Goal: Information Seeking & Learning: Find specific fact

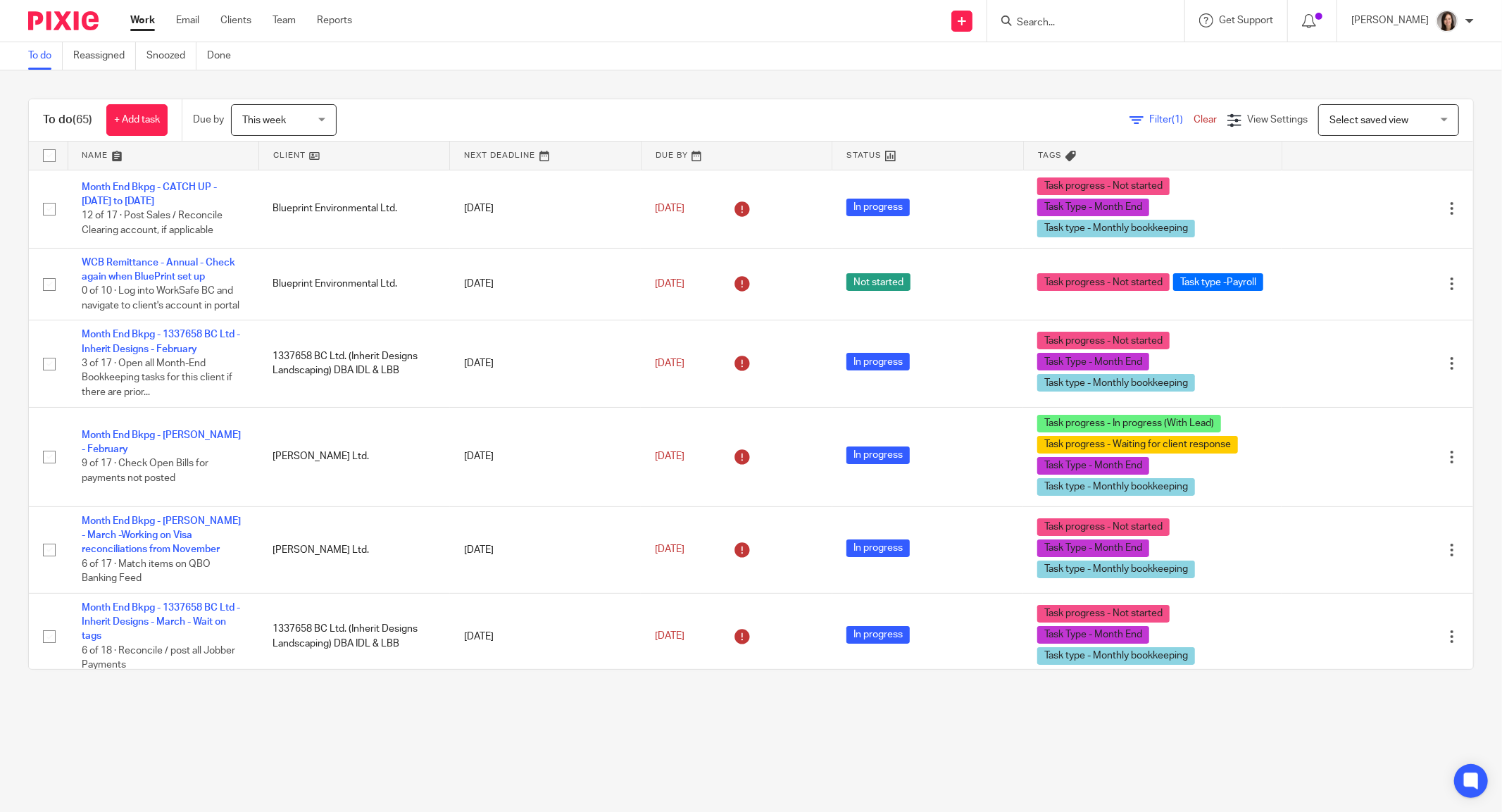
click at [1049, 25] on input "Search" at bounding box center [1079, 23] width 127 height 13
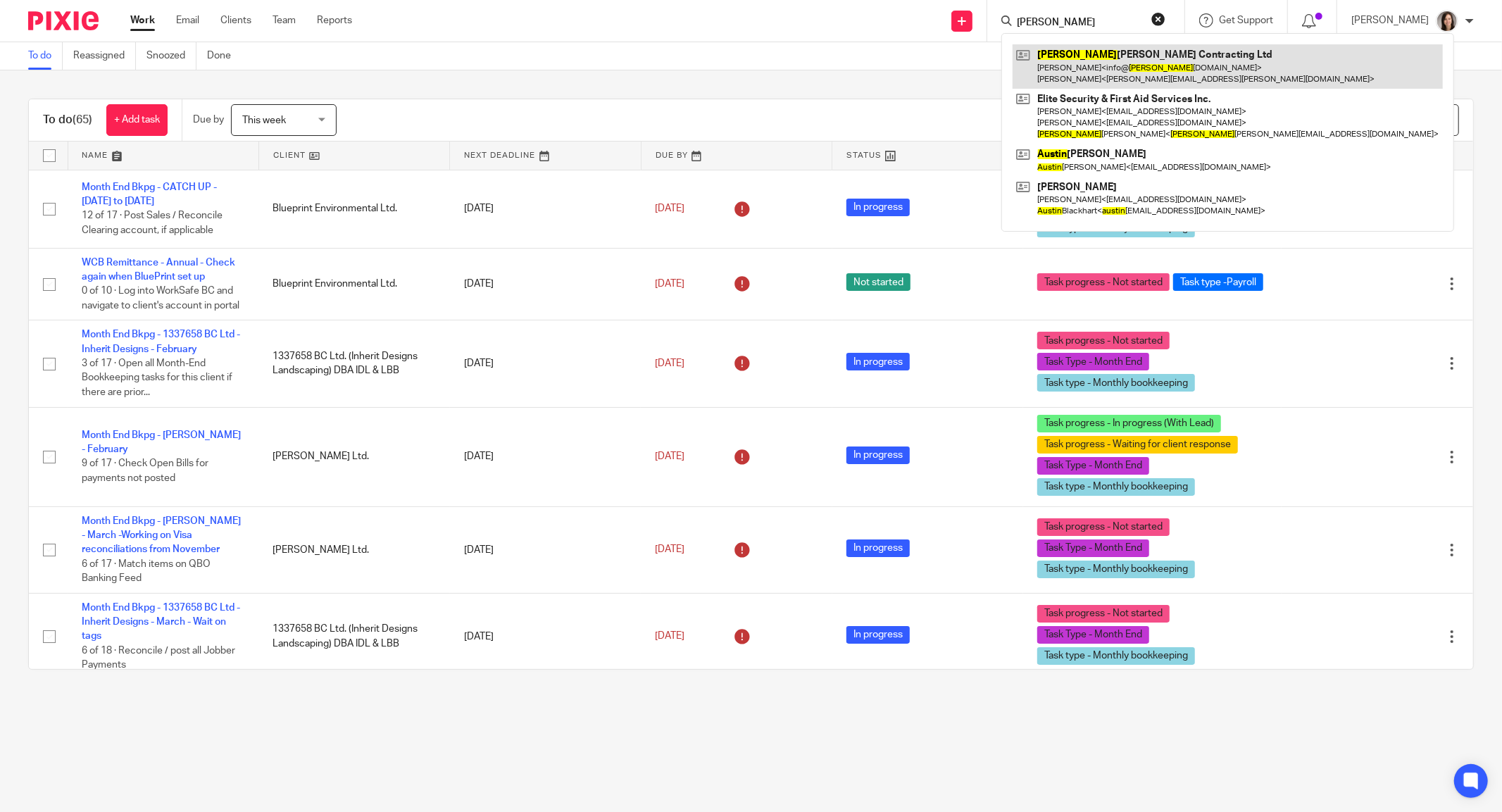
type input "justin"
click at [1094, 60] on link at bounding box center [1228, 66] width 430 height 44
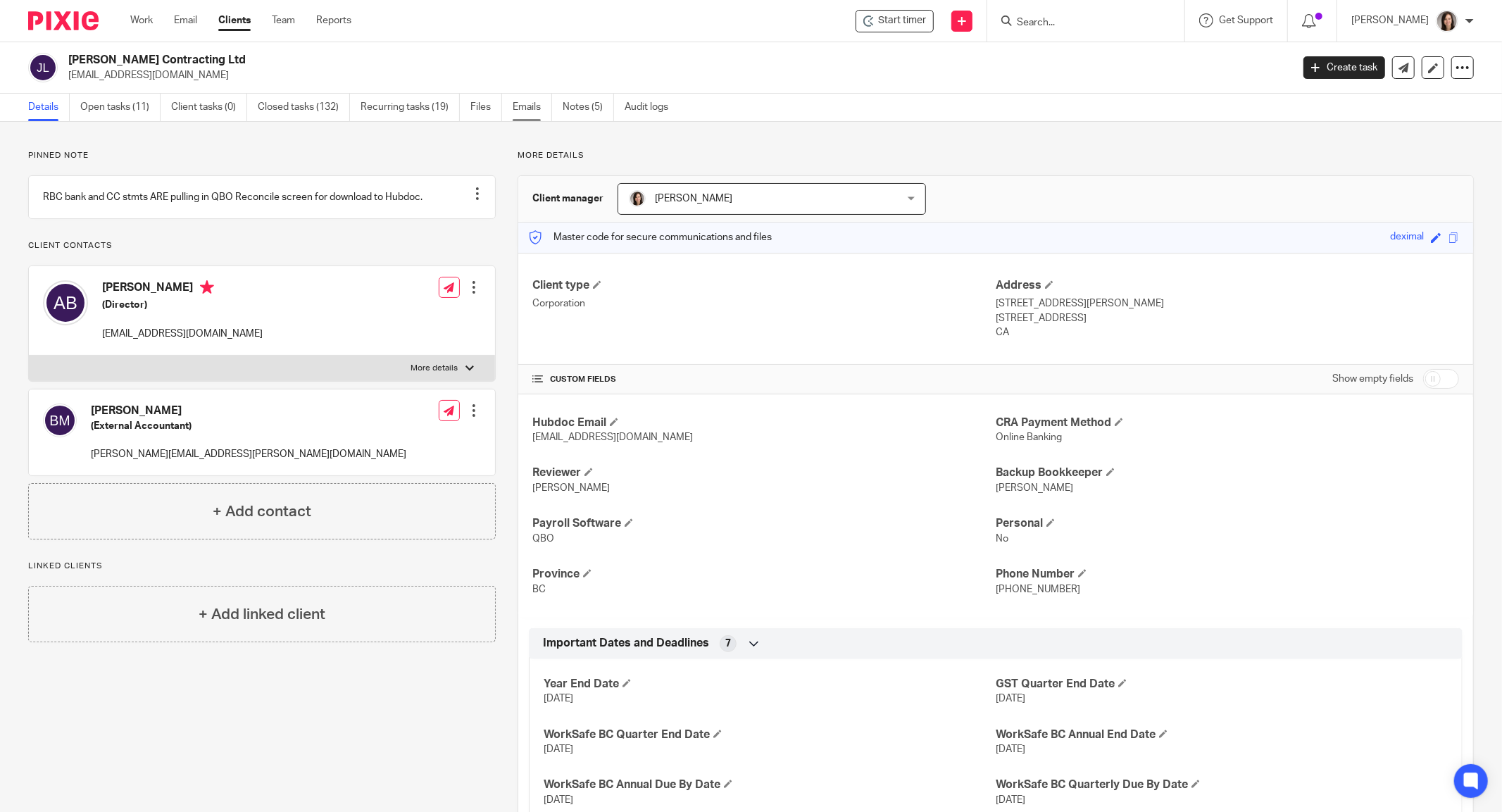
click at [535, 105] on link "Emails" at bounding box center [532, 107] width 40 height 28
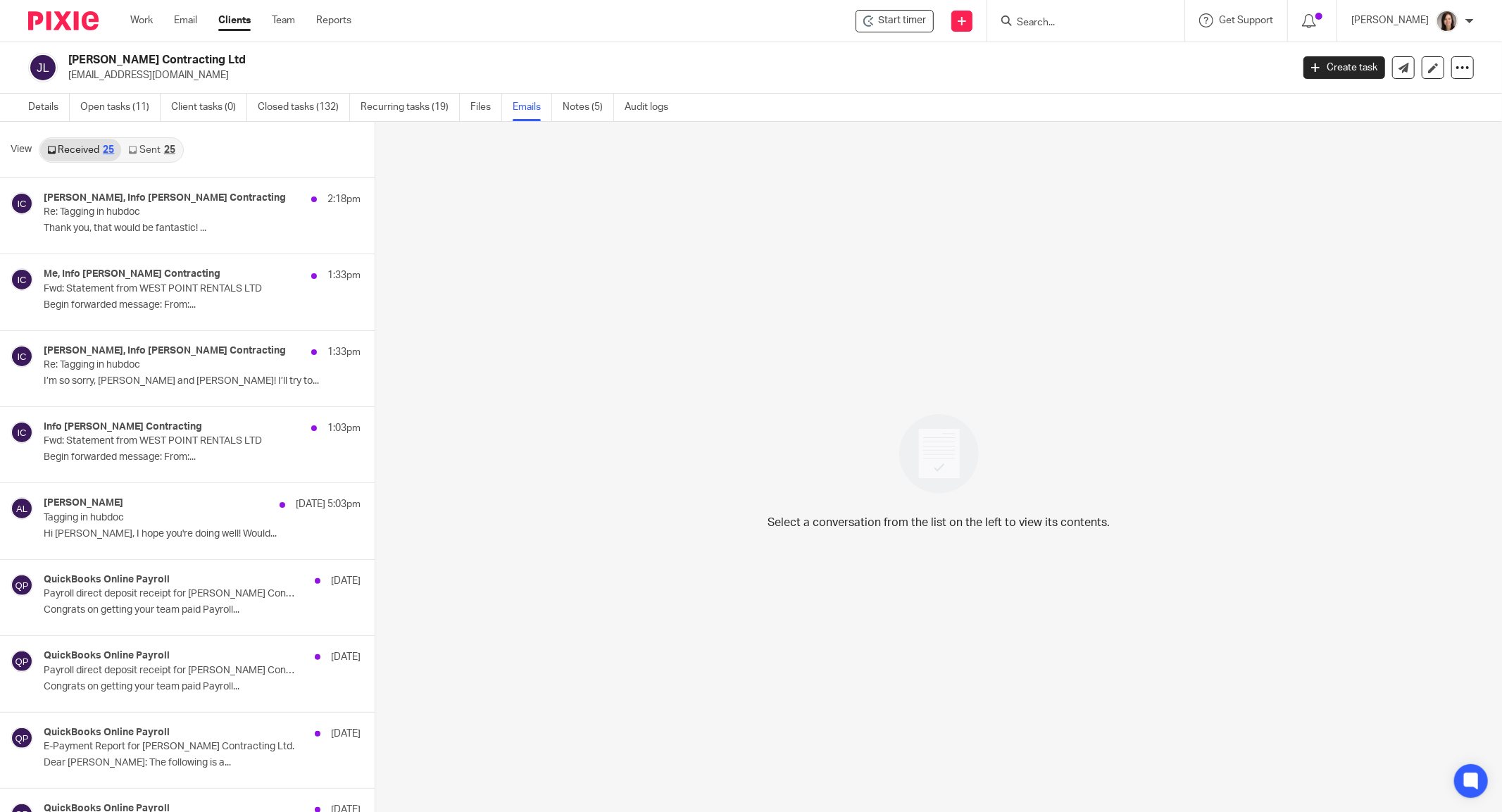
click at [143, 156] on link "Sent 25" at bounding box center [151, 150] width 60 height 22
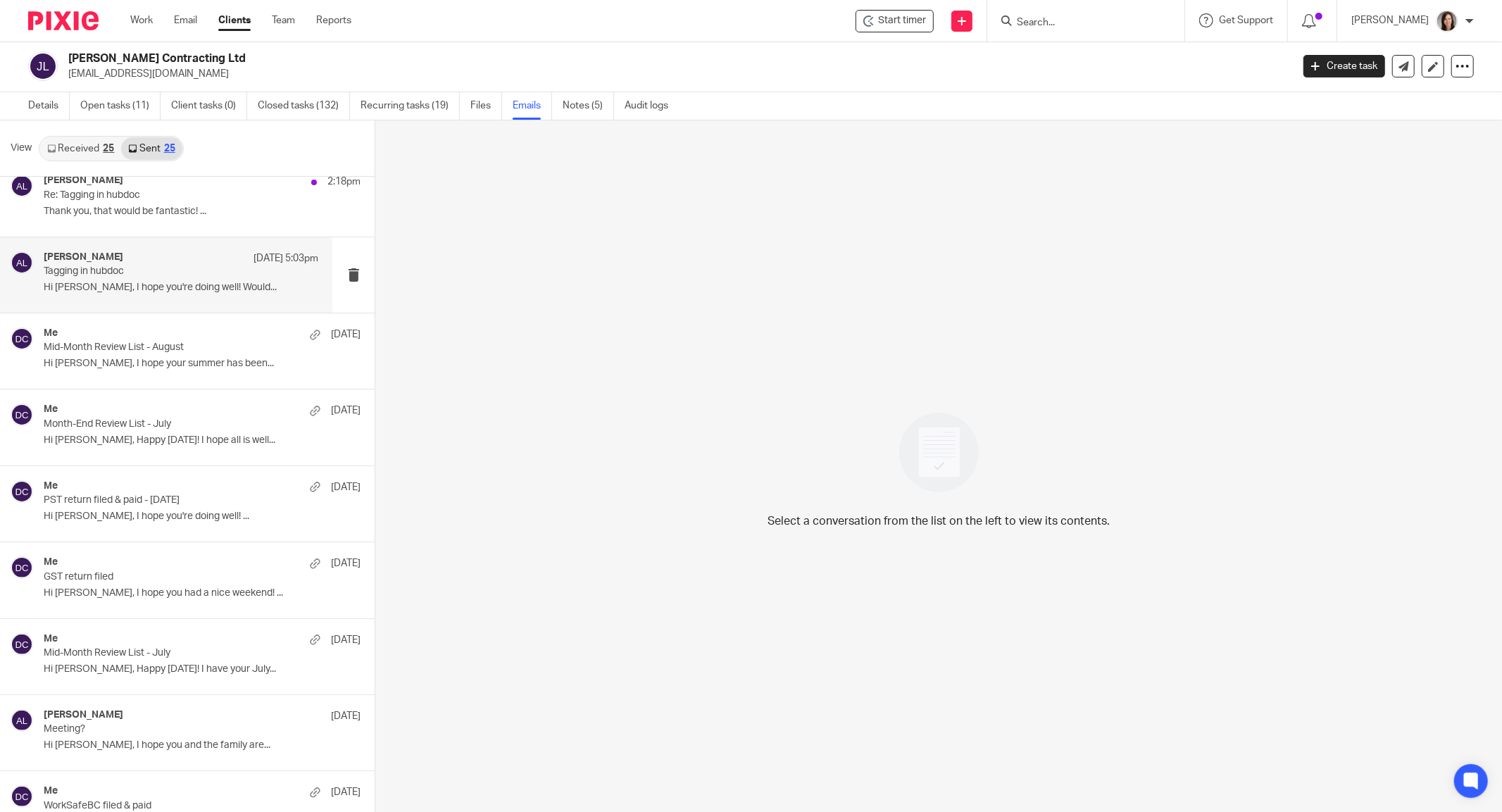
scroll to position [93, 0]
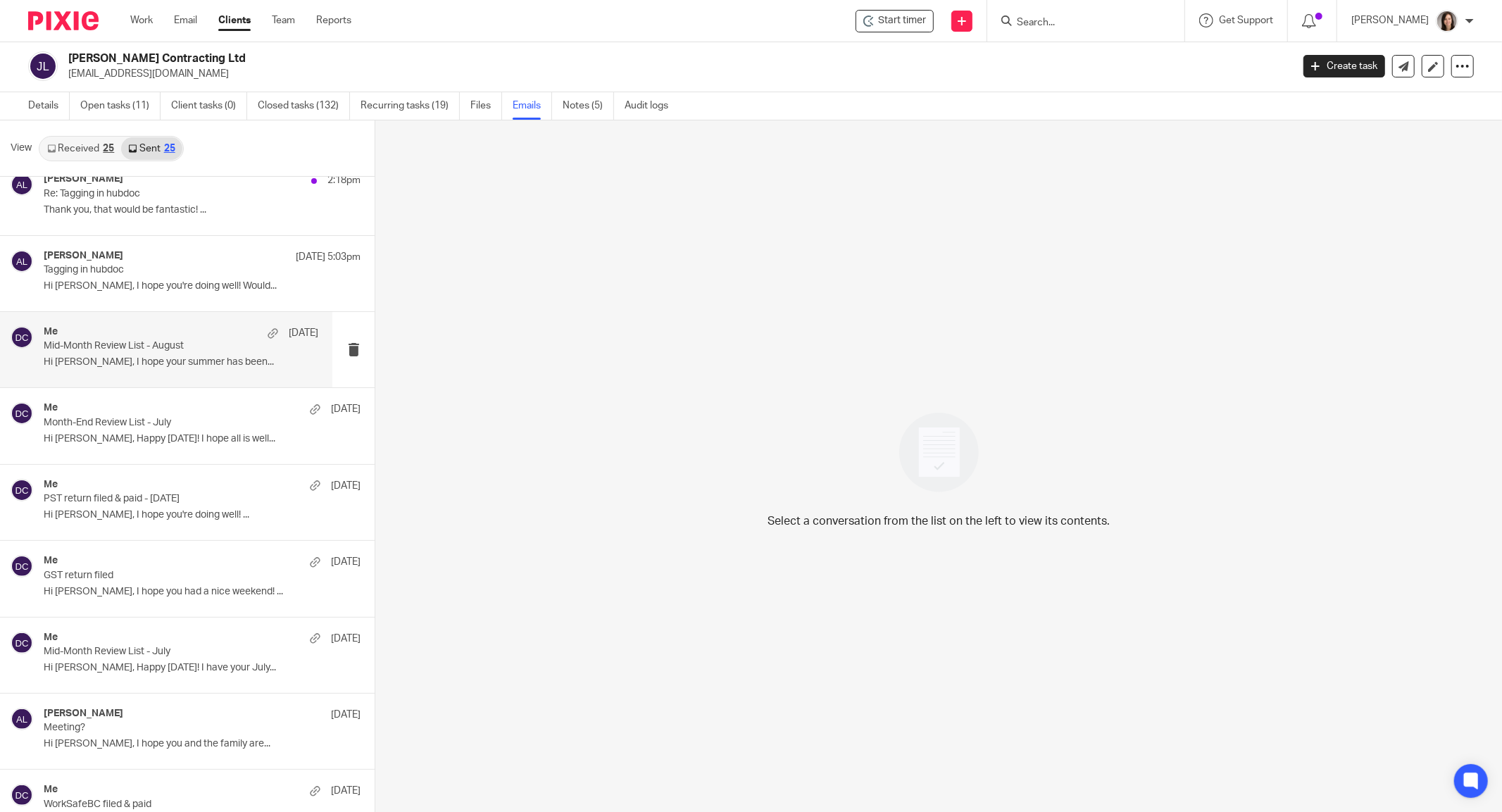
click at [99, 343] on p "Mid-Month Review List - August" at bounding box center [154, 346] width 220 height 12
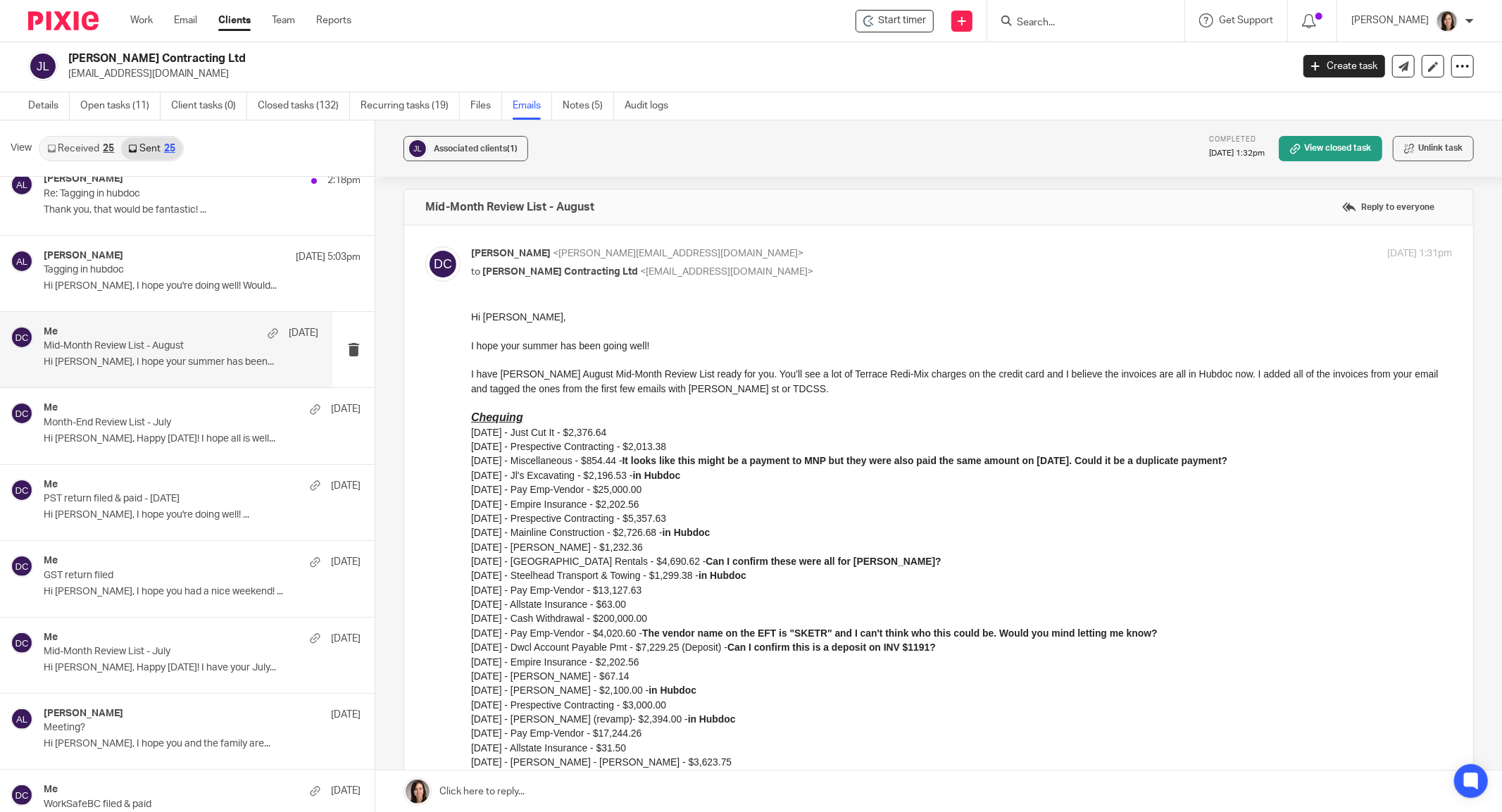
scroll to position [0, 0]
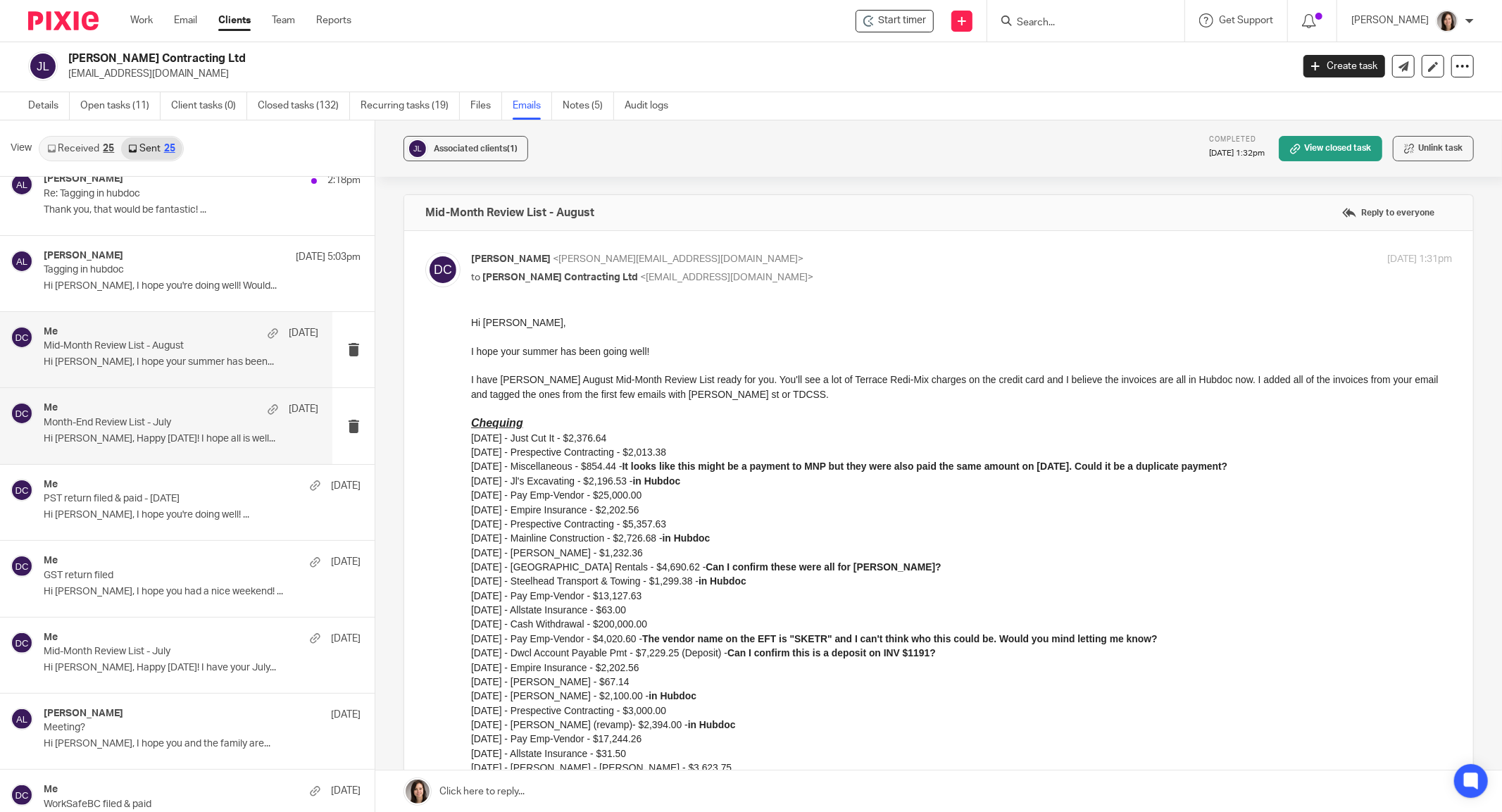
click at [123, 433] on p "Hi [PERSON_NAME], Happy [DATE]! I hope all is well..." at bounding box center [181, 439] width 275 height 12
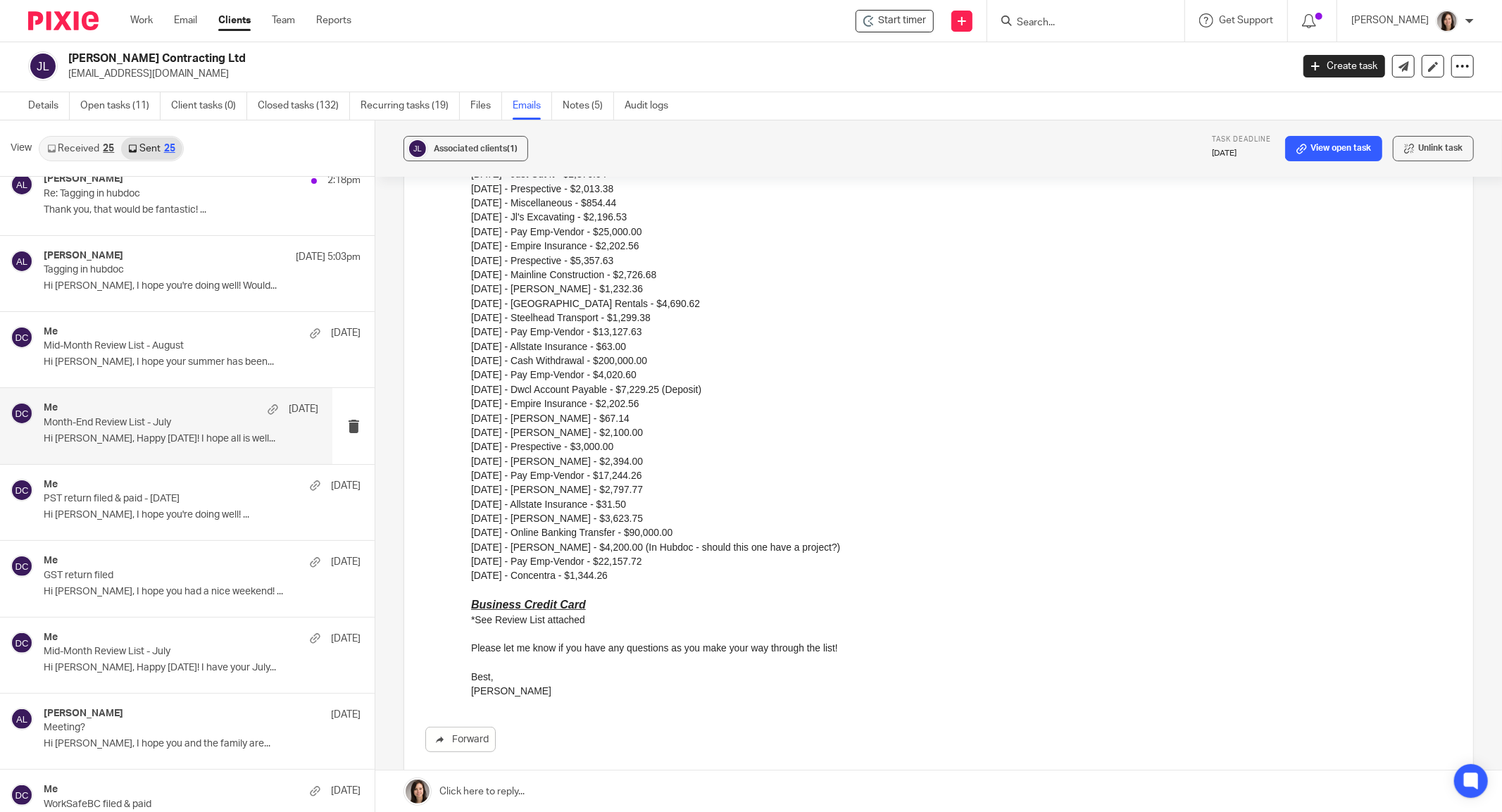
scroll to position [250, 0]
click at [69, 517] on p "Hi [PERSON_NAME], I hope you're doing well! ..." at bounding box center [181, 515] width 275 height 12
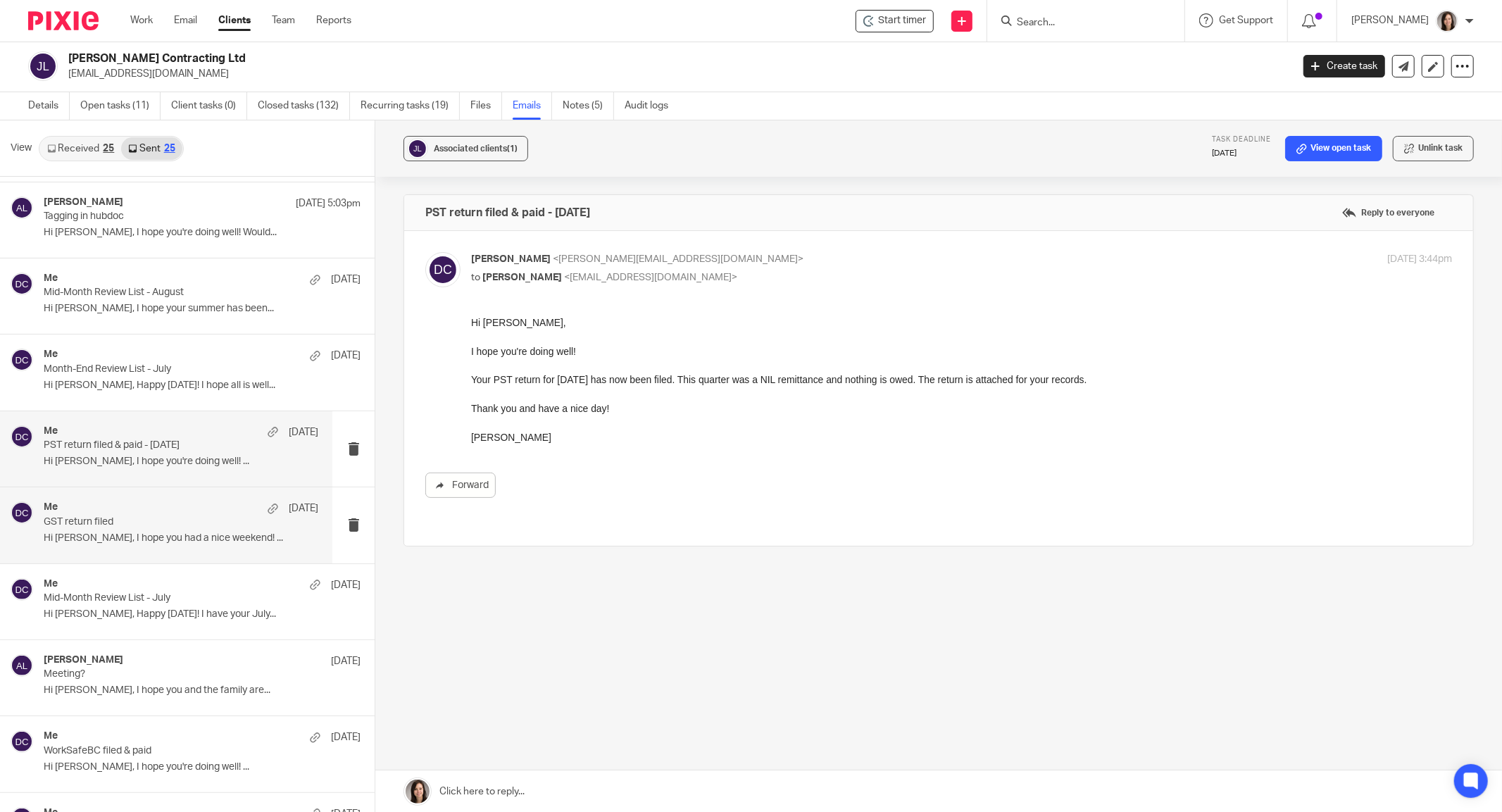
scroll to position [156, 0]
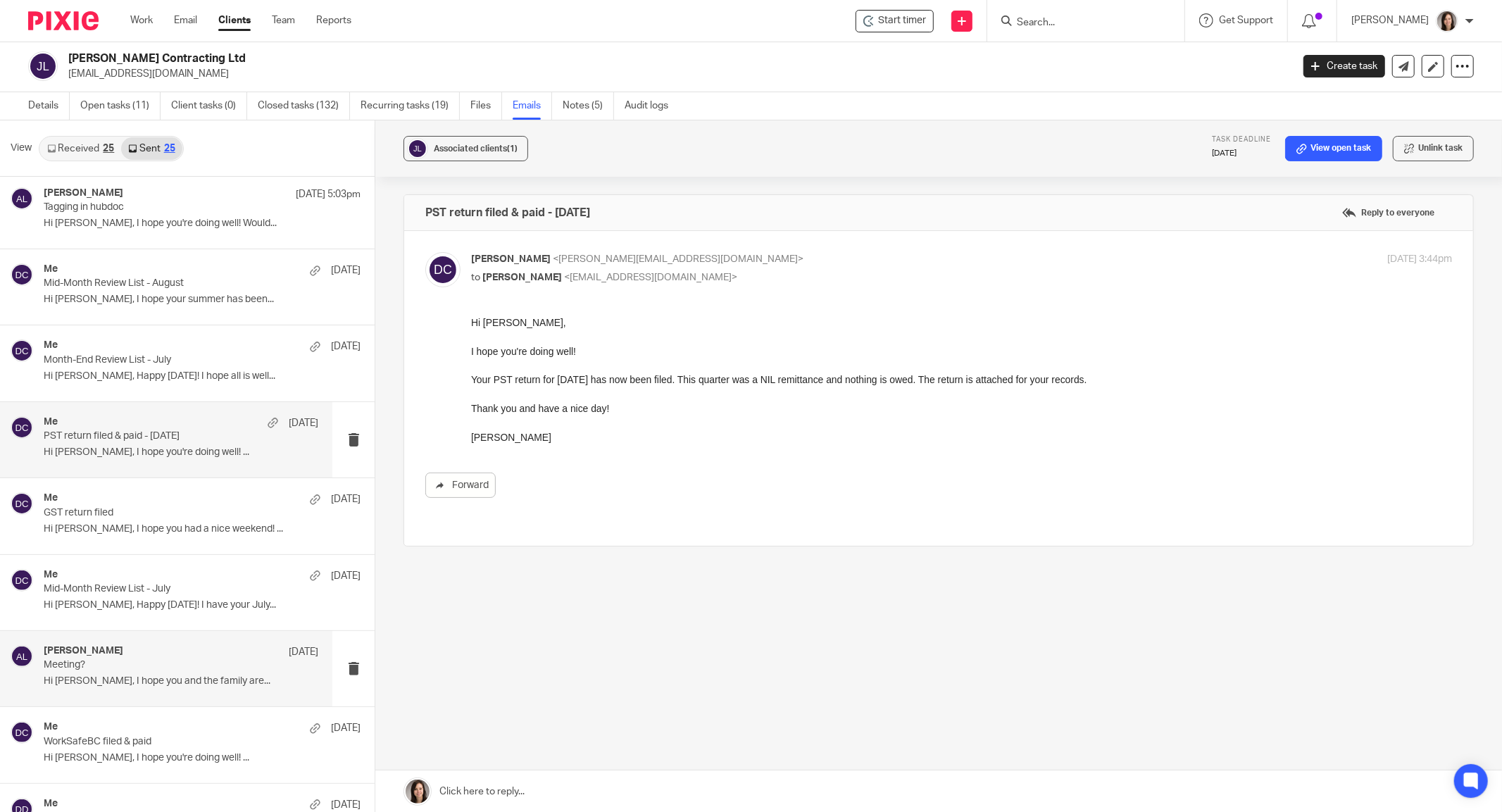
click at [73, 679] on p "Hi [PERSON_NAME], I hope you and the family are..." at bounding box center [181, 681] width 275 height 12
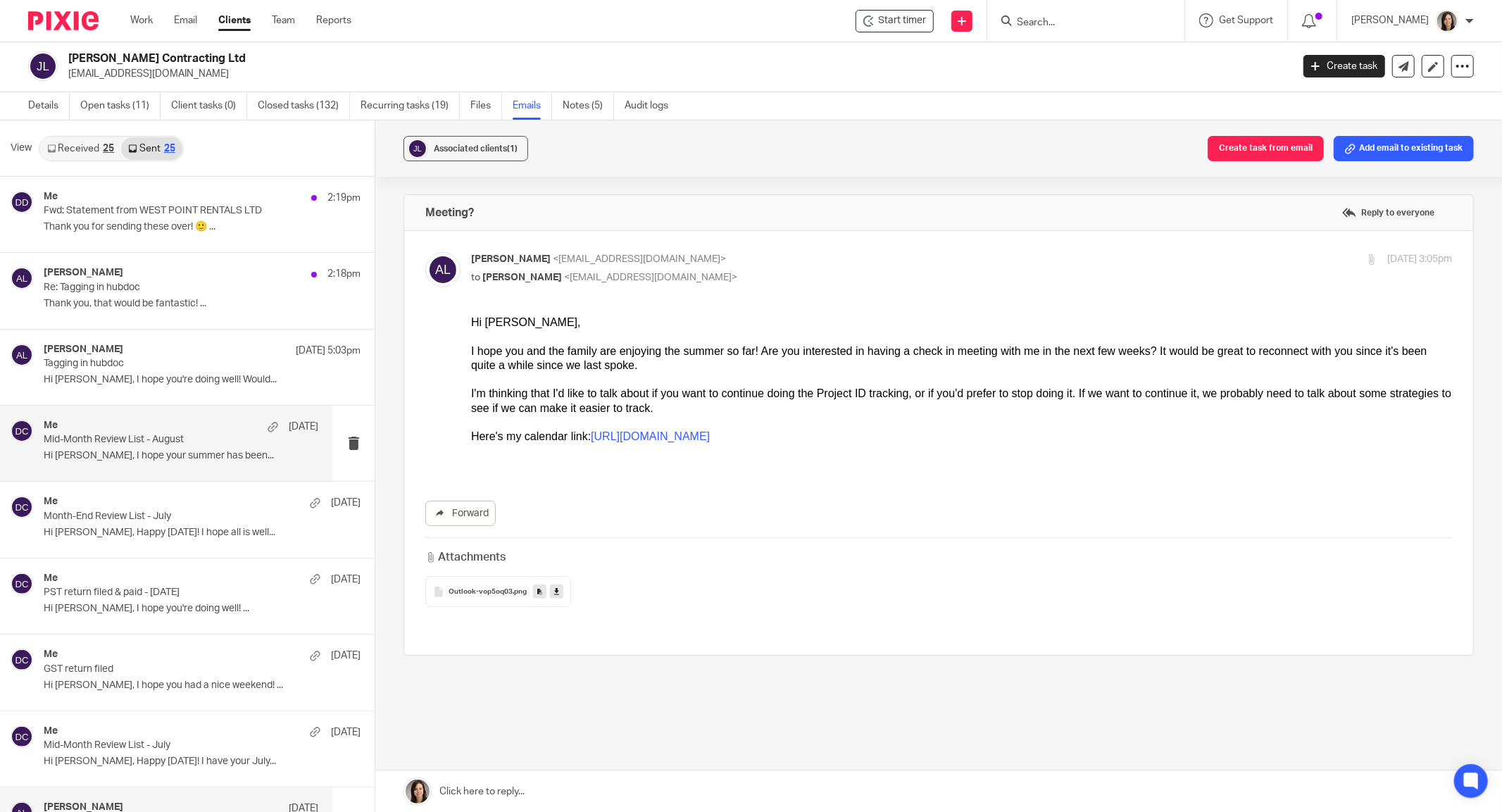
scroll to position [0, 0]
